Goal: Information Seeking & Learning: Learn about a topic

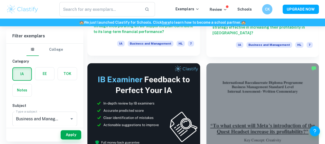
scroll to position [251, 0]
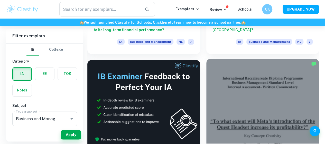
click at [207, 67] on div at bounding box center [263, 101] width 113 height 85
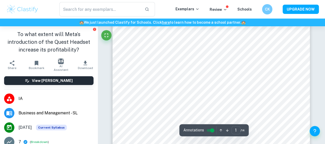
scroll to position [42, 0]
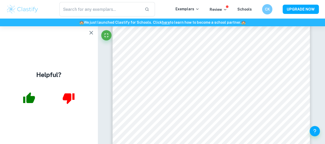
drag, startPoint x: 270, startPoint y: 19, endPoint x: 270, endPoint y: 25, distance: 6.5
click at [270, 25] on div "🏫 We just launched Clastify for Schools. Click here to learn how to become a sc…" at bounding box center [162, 23] width 325 height 8
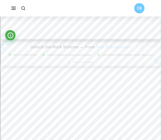
scroll to position [345, 0]
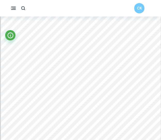
type input "1"
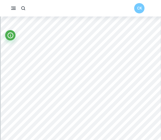
scroll to position [13, 0]
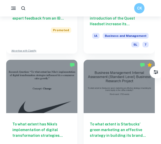
scroll to position [327, 0]
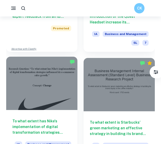
click at [64, 105] on div at bounding box center [41, 83] width 71 height 53
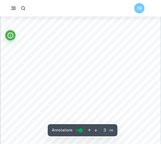
scroll to position [494, 0]
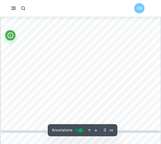
type input "4"
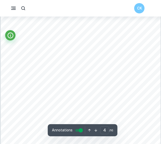
scroll to position [687, 0]
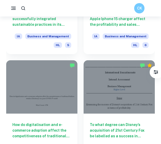
scroll to position [660, 0]
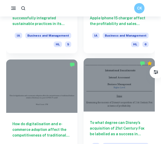
click at [135, 110] on div at bounding box center [118, 84] width 71 height 53
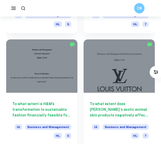
scroll to position [1012, 0]
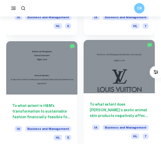
click at [138, 69] on div at bounding box center [118, 66] width 71 height 53
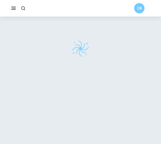
click at [127, 58] on div at bounding box center [80, 83] width 159 height 135
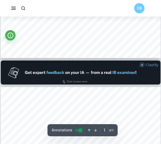
type input "2"
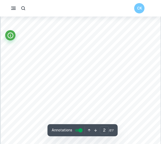
scroll to position [276, 0]
